Goal: Use online tool/utility: Utilize a website feature to perform a specific function

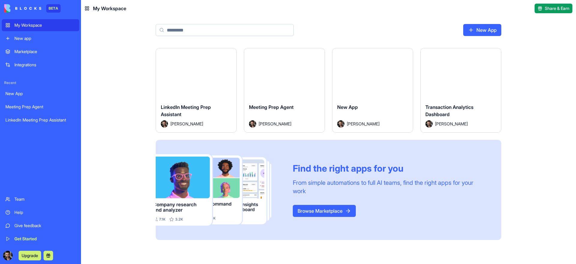
click at [200, 74] on button "Launch" at bounding box center [196, 73] width 45 height 12
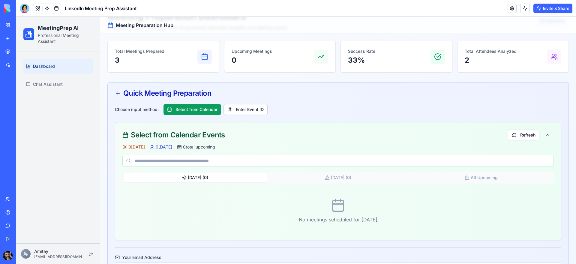
scroll to position [31, 0]
click at [202, 111] on button "Select from Calendar" at bounding box center [192, 109] width 58 height 11
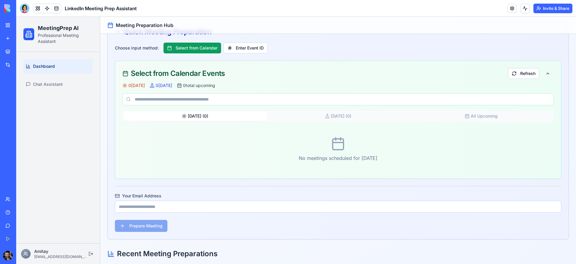
scroll to position [92, 0]
click at [22, 104] on div "Meeting Prep Agent" at bounding box center [13, 107] width 17 height 6
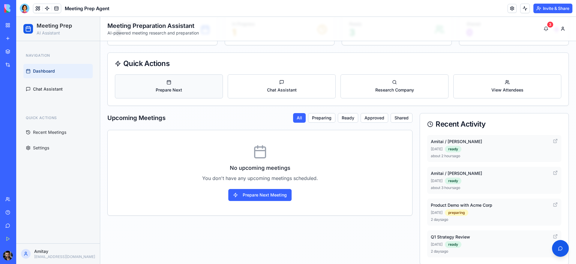
scroll to position [69, 0]
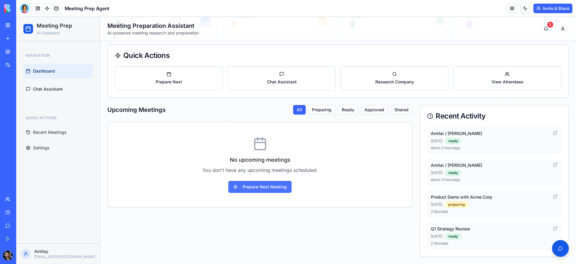
click at [263, 193] on button "Prepare Next Meeting" at bounding box center [259, 187] width 63 height 12
click at [310, 106] on button "Preparing" at bounding box center [321, 110] width 27 height 10
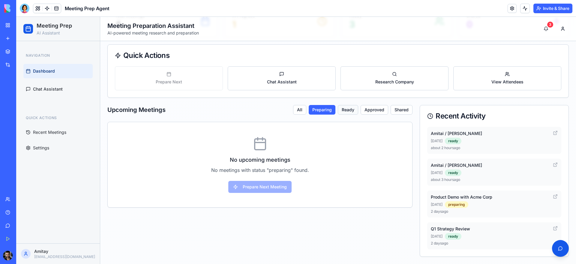
click at [345, 114] on button "Ready" at bounding box center [348, 110] width 20 height 10
click at [368, 110] on button "Approved" at bounding box center [375, 110] width 28 height 10
click at [391, 112] on button "Shared" at bounding box center [402, 110] width 22 height 10
click at [298, 110] on button "All" at bounding box center [299, 110] width 13 height 10
click at [288, 82] on span "Chat Assistant" at bounding box center [282, 82] width 30 height 6
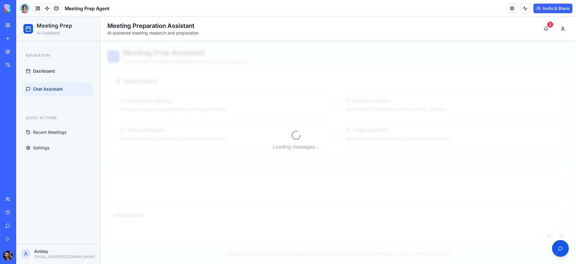
scroll to position [6, 0]
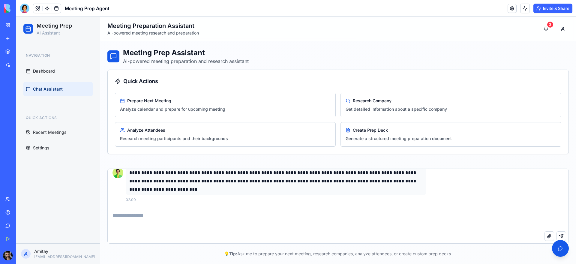
click at [22, 96] on div "New App" at bounding box center [13, 94] width 17 height 6
